Goal: Transaction & Acquisition: Subscribe to service/newsletter

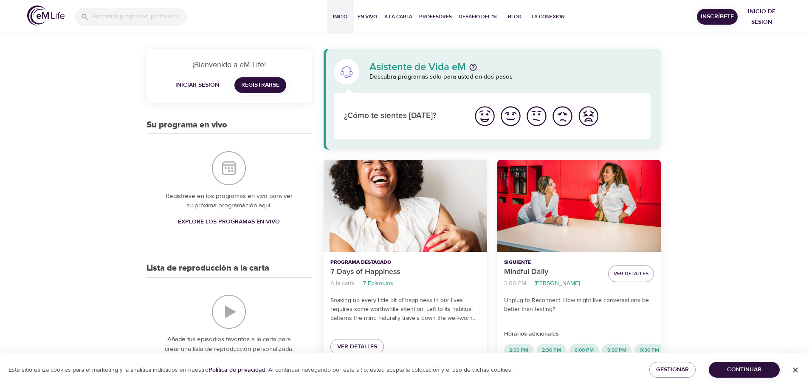
click at [485, 119] on img "Me siento bien" at bounding box center [484, 116] width 23 height 23
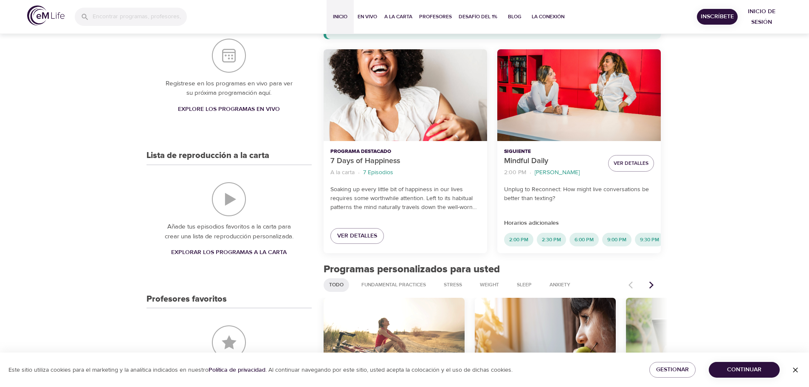
scroll to position [127, 0]
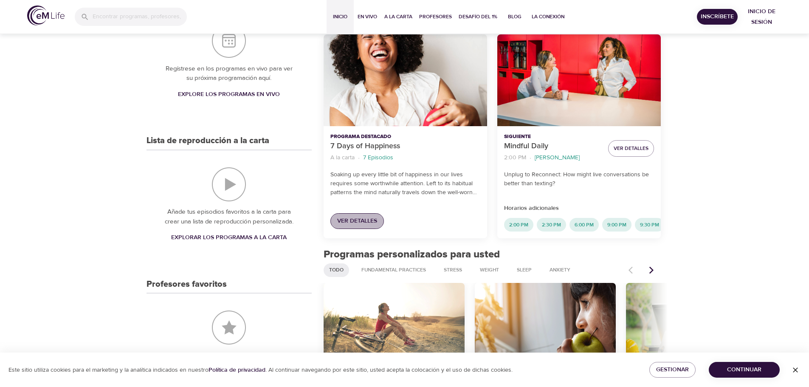
click at [360, 220] on span "Ver detalles" at bounding box center [357, 221] width 40 height 11
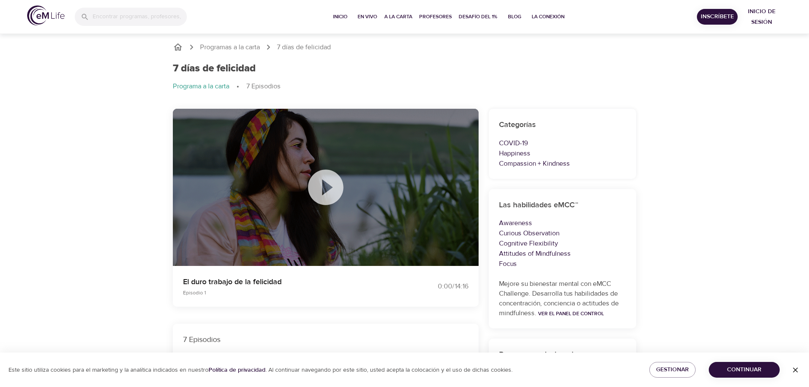
click at [331, 192] on icon at bounding box center [325, 187] width 35 height 35
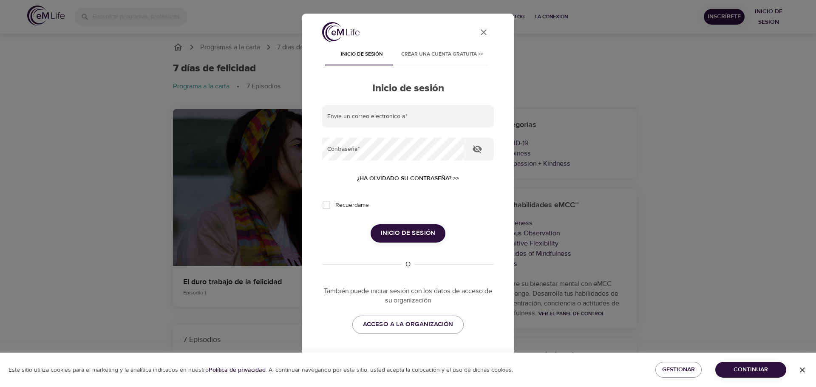
type input "[PERSON_NAME][EMAIL_ADDRESS][DOMAIN_NAME]"
click at [328, 205] on input "Recuérdame" at bounding box center [326, 205] width 18 height 18
checkbox input "true"
click at [419, 233] on span "Inicio de sesión" at bounding box center [408, 233] width 54 height 11
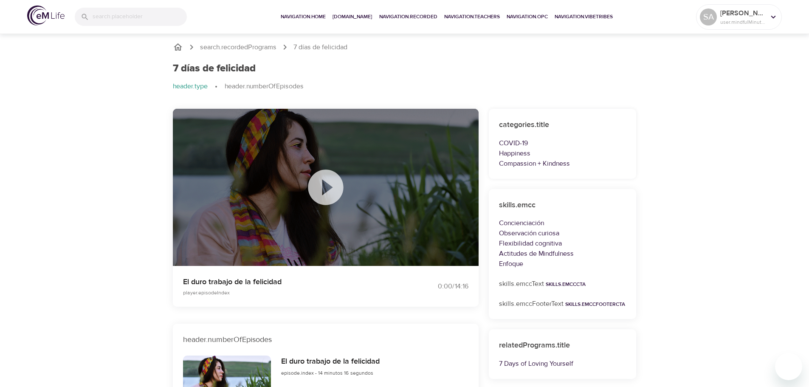
click at [323, 186] on icon at bounding box center [326, 187] width 42 height 42
